Goal: Information Seeking & Learning: Learn about a topic

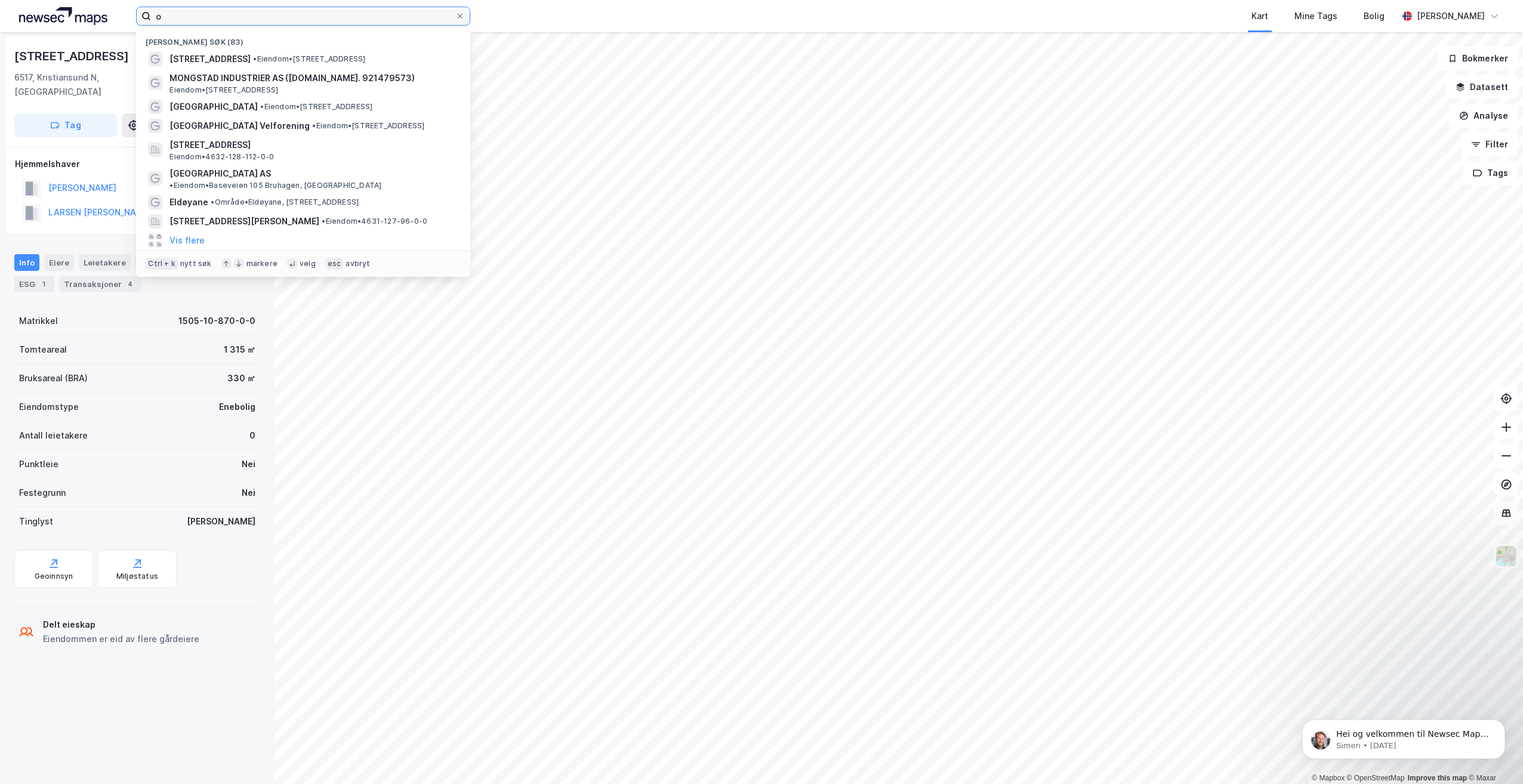
click at [225, 19] on input "o" at bounding box center [303, 16] width 305 height 18
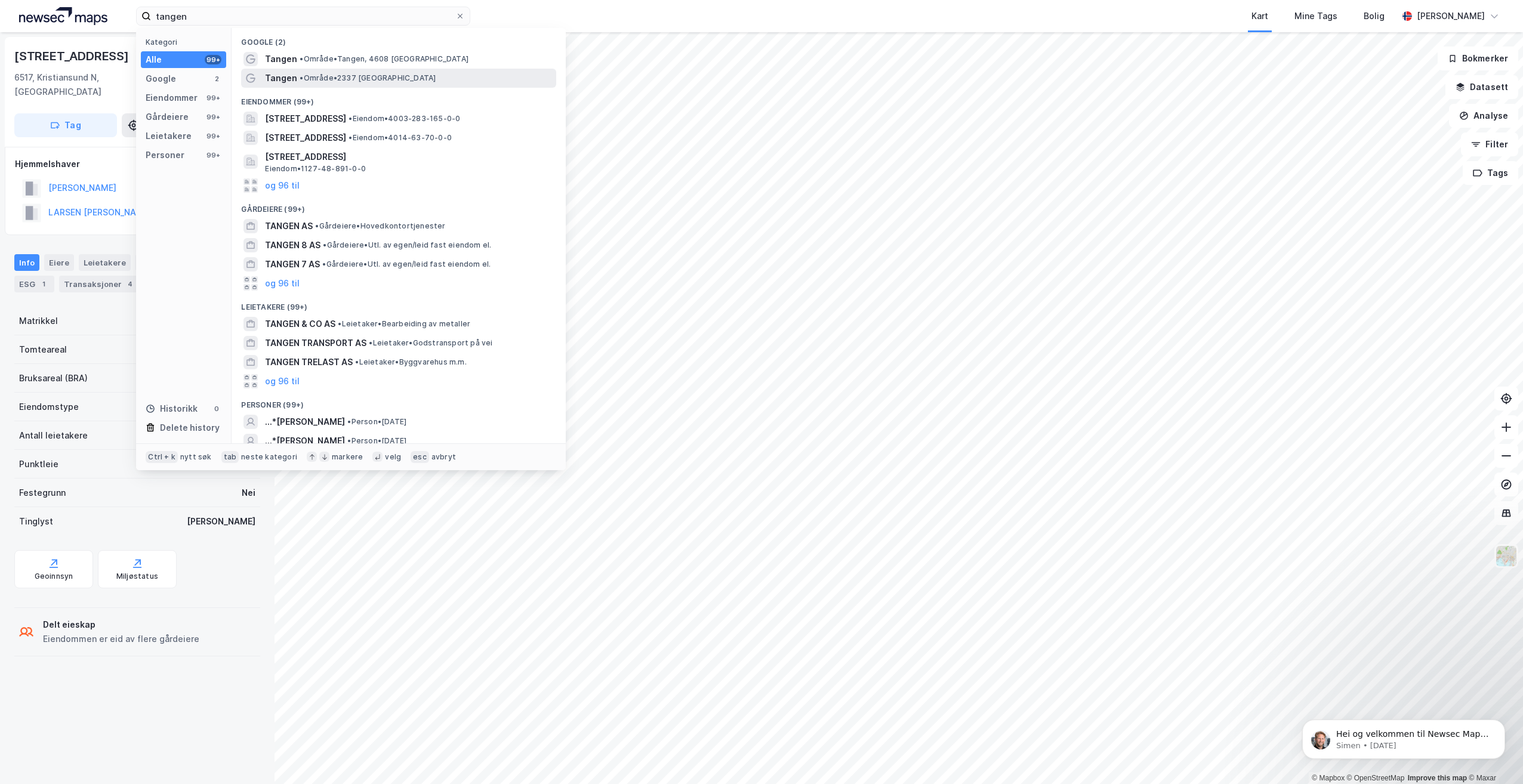
click at [399, 82] on div "Tangen • Område • 2337 [GEOGRAPHIC_DATA]" at bounding box center [409, 78] width 289 height 14
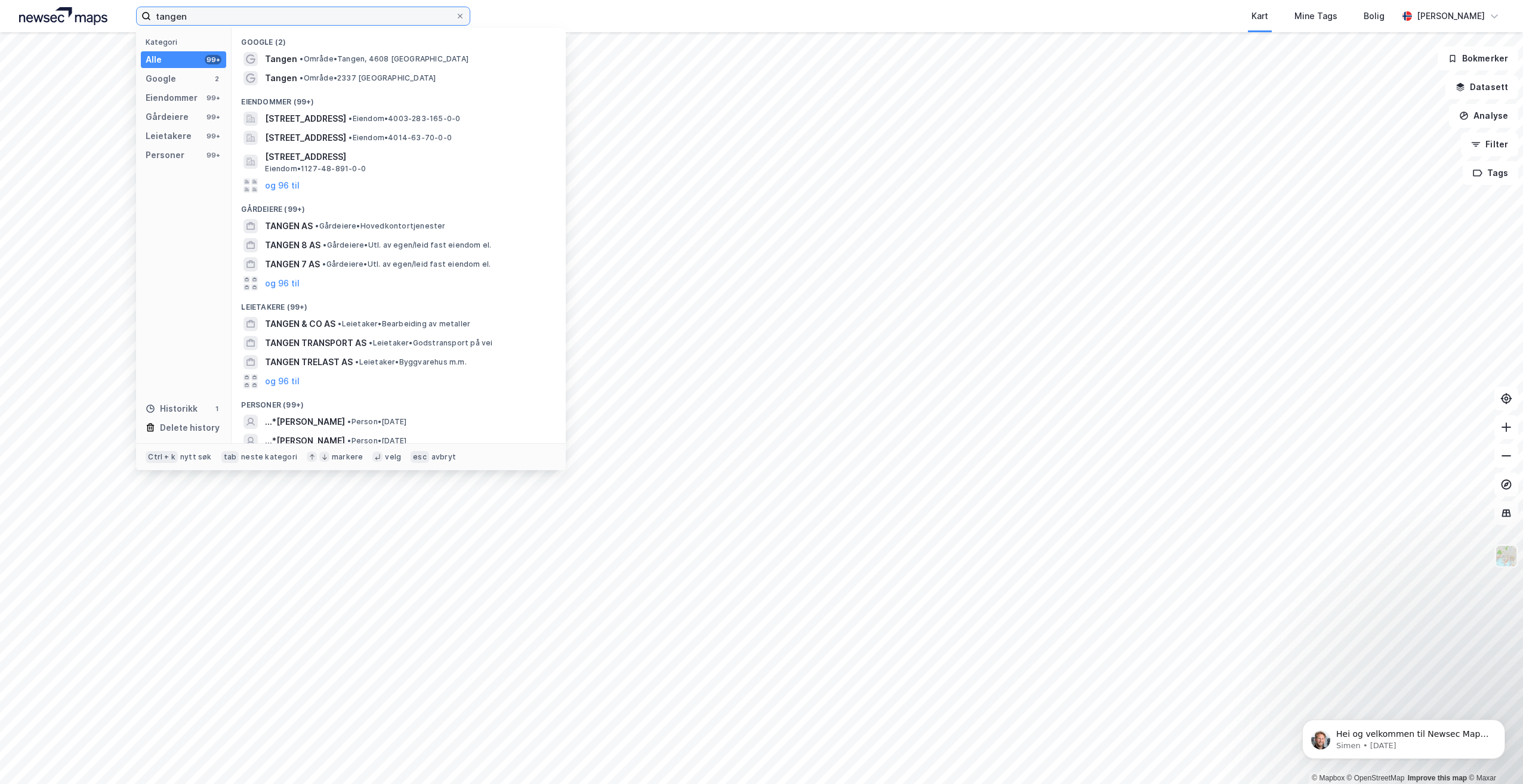
drag, startPoint x: 312, startPoint y: 17, endPoint x: 70, endPoint y: 17, distance: 242.0
click at [70, 17] on div "tangen Kategori Alle 99+ Google 2 Eiendommer 99+ Gårdeiere 99+ Leietakere 99+ P…" at bounding box center [761, 16] width 1523 height 32
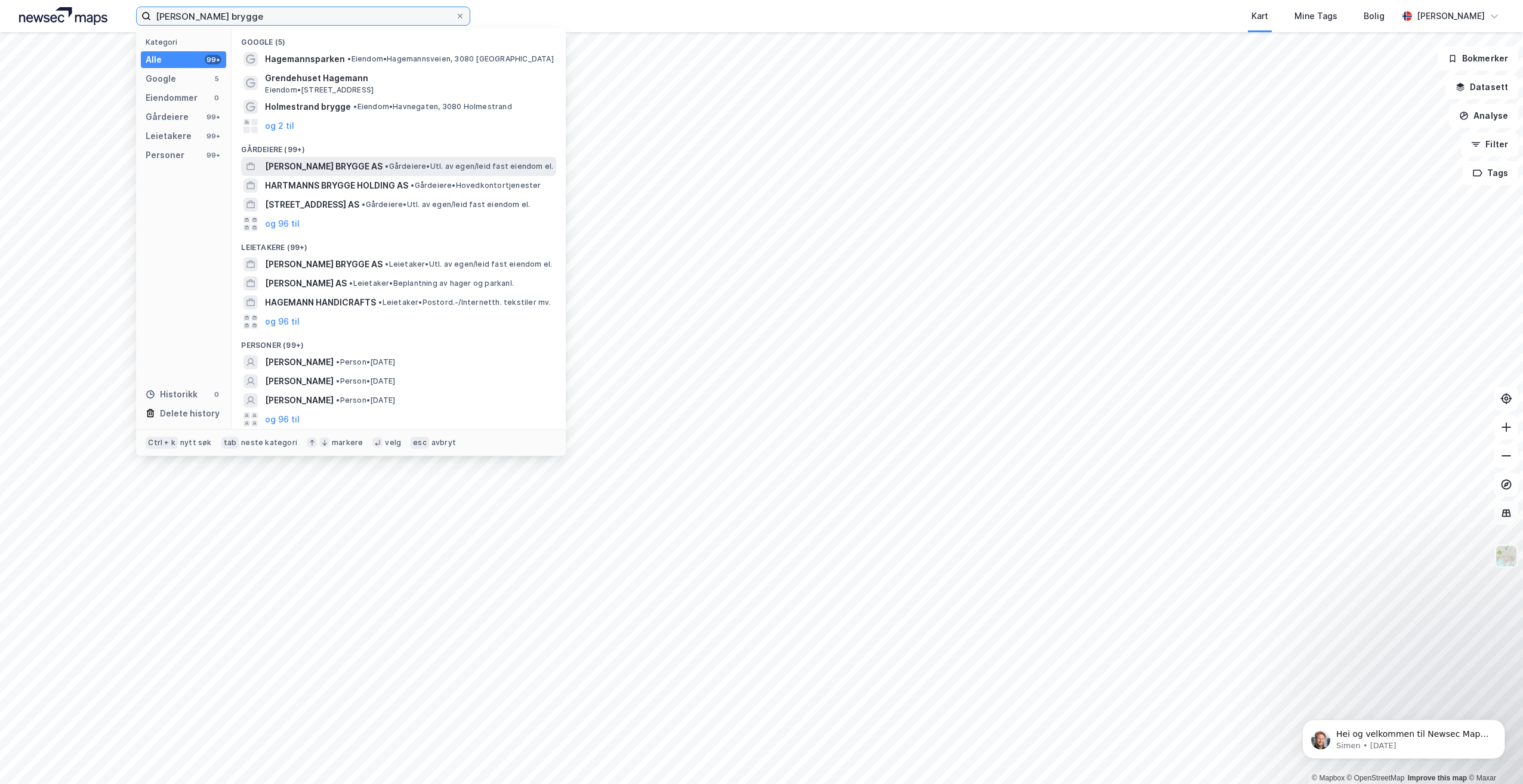
type input "[PERSON_NAME] brygge"
click at [426, 166] on span "• Gårdeiere • Utl. av egen/leid fast eiendom el." at bounding box center [469, 166] width 168 height 10
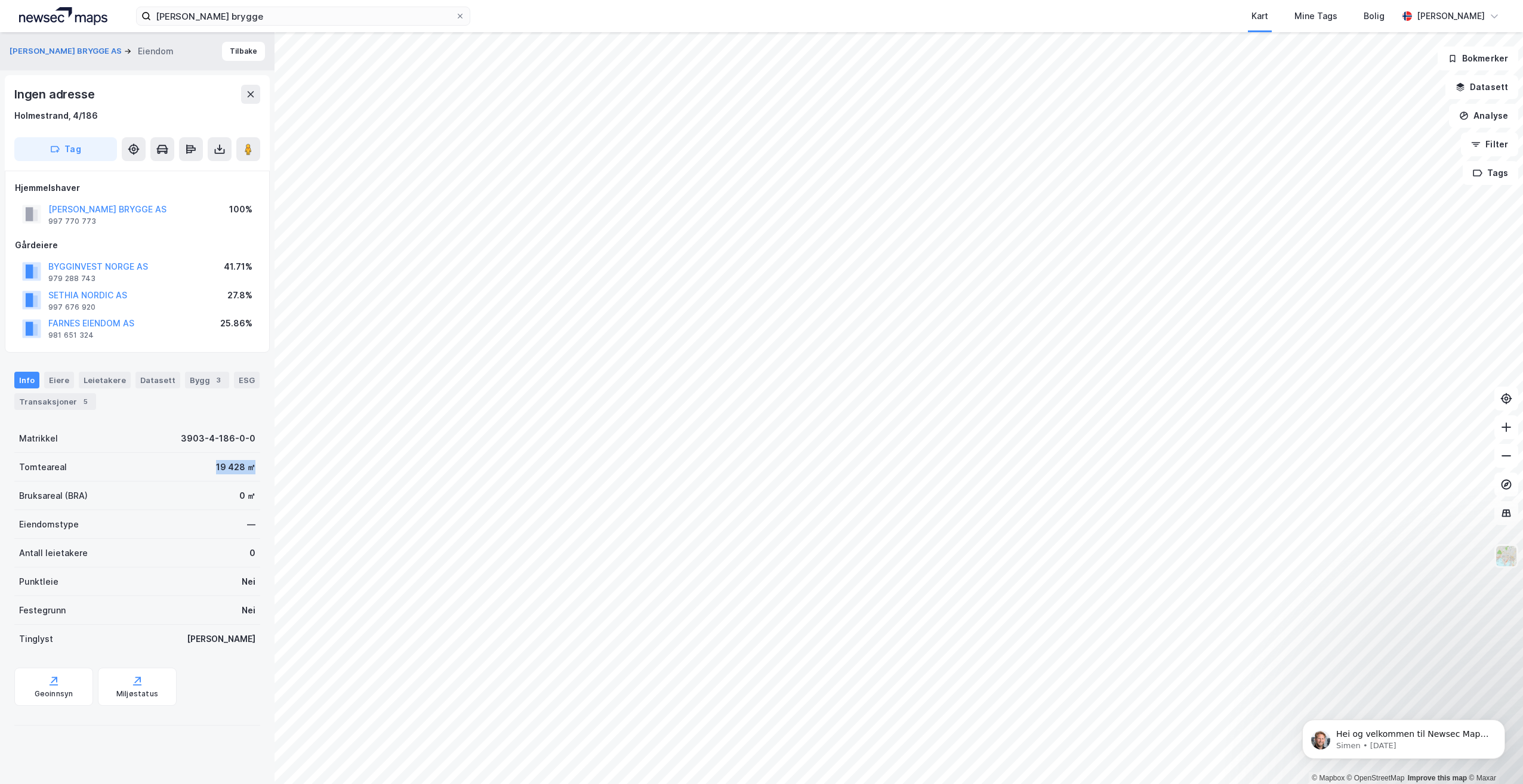
drag, startPoint x: 199, startPoint y: 470, endPoint x: 248, endPoint y: 470, distance: 49.0
click at [248, 470] on div "Tomteareal 19 428 ㎡" at bounding box center [137, 467] width 246 height 29
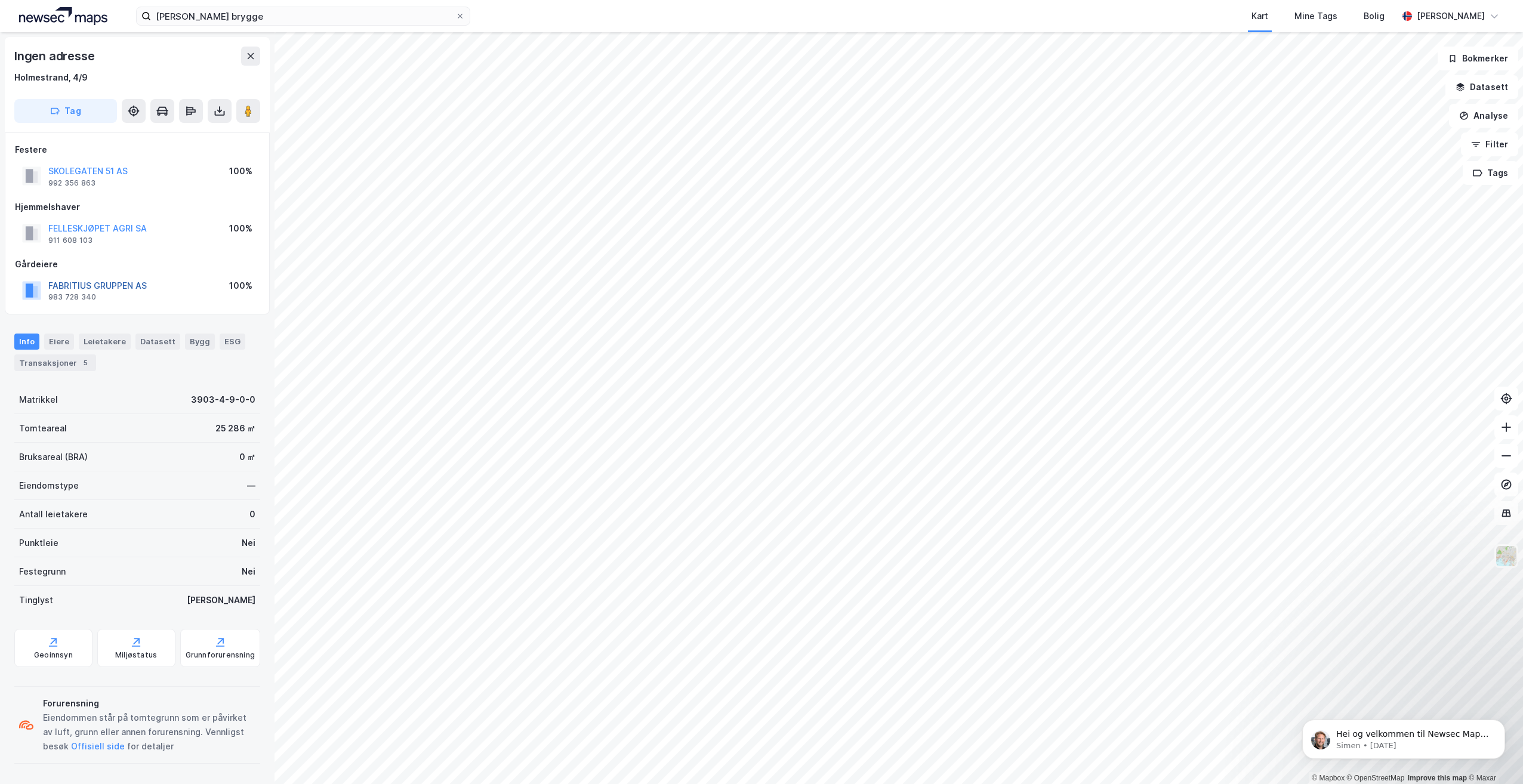
click at [0, 0] on button "FABRITIUS GRUPPEN AS" at bounding box center [0, 0] width 0 height 0
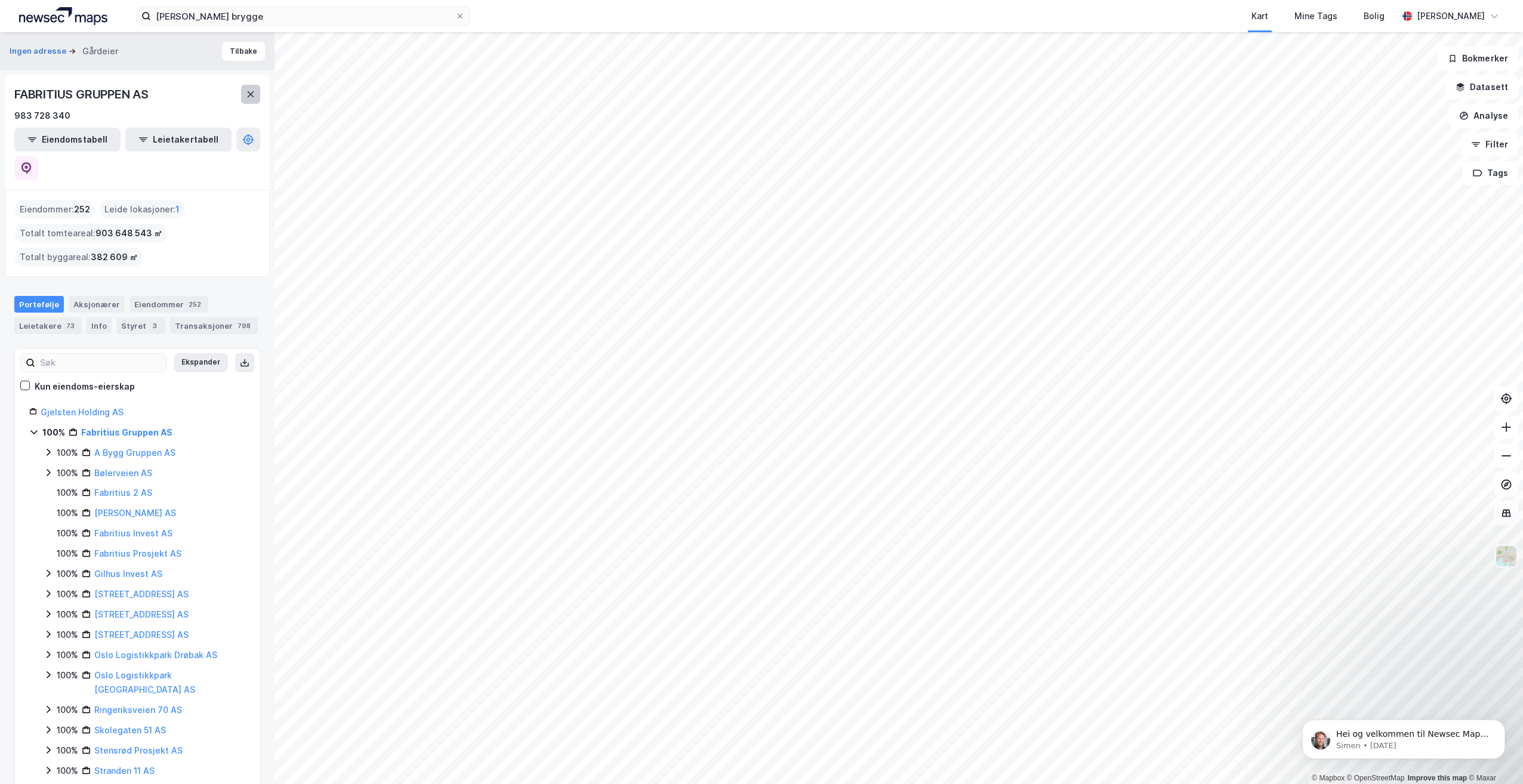
click at [251, 88] on button at bounding box center [250, 94] width 19 height 19
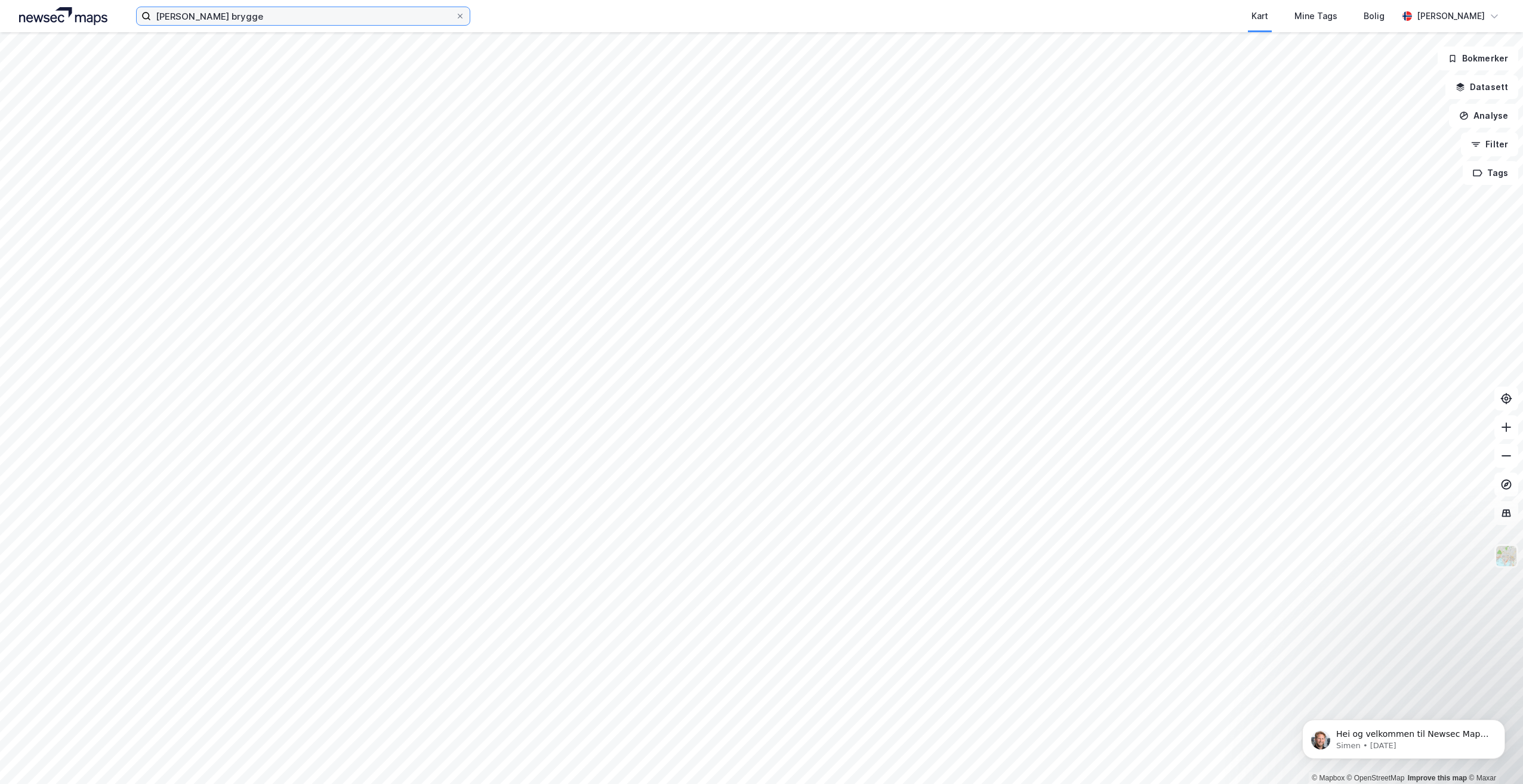
click at [252, 13] on input "[PERSON_NAME] brygge" at bounding box center [303, 16] width 305 height 18
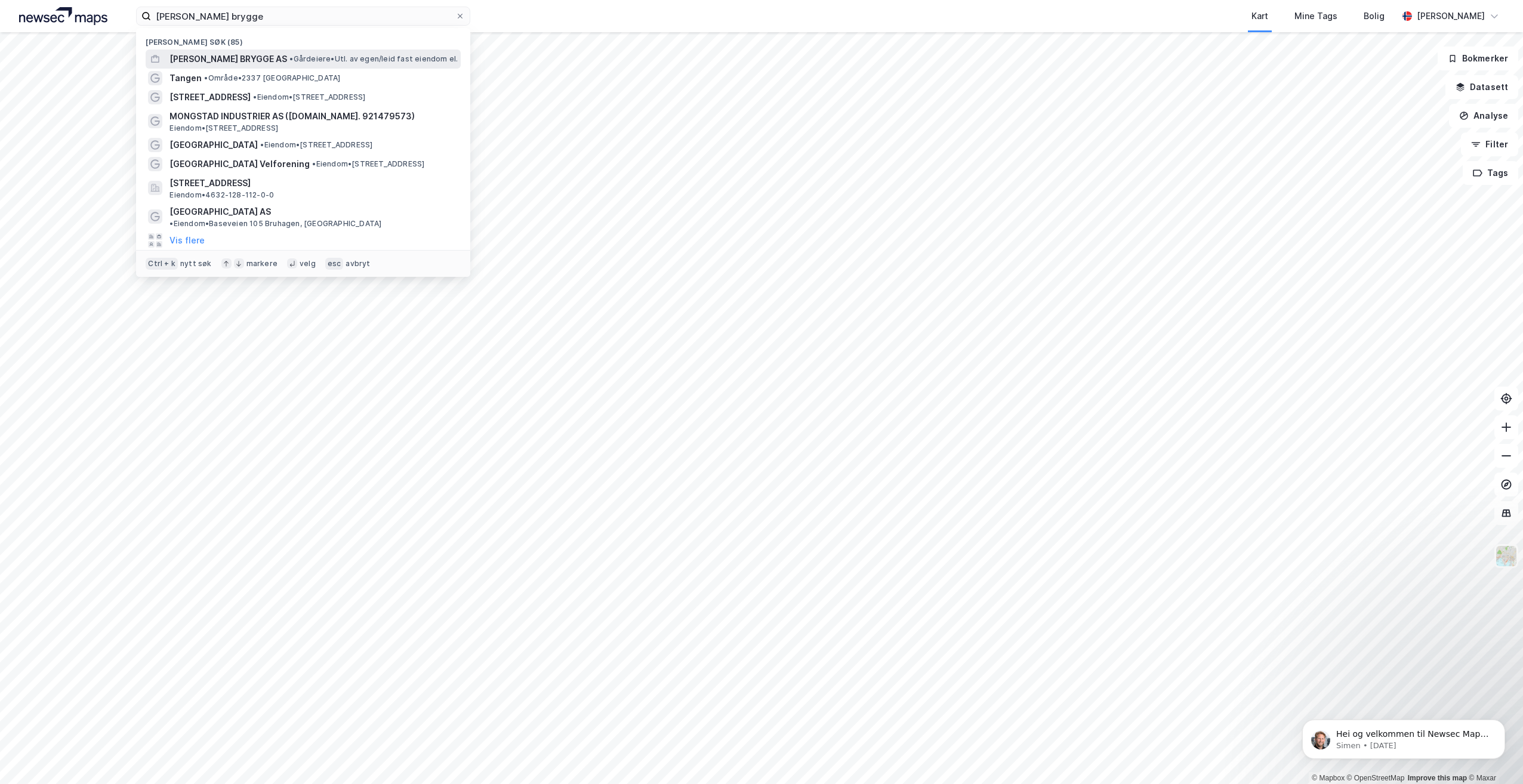
click at [291, 52] on div "HAGEMANNS BRYGGE AS • Gårdeiere • Utl. av egen/leid fast eiendom el." at bounding box center [314, 59] width 289 height 14
